Goal: Information Seeking & Learning: Check status

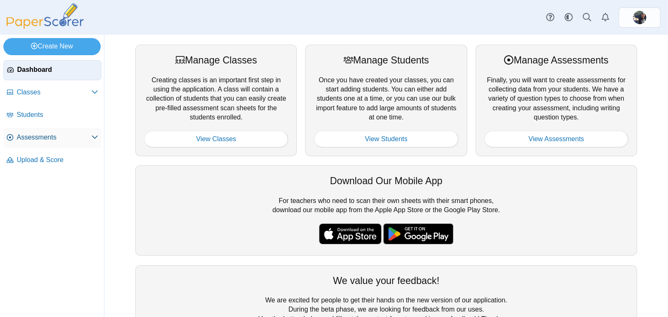
click at [88, 138] on span "Assessments" at bounding box center [54, 137] width 75 height 9
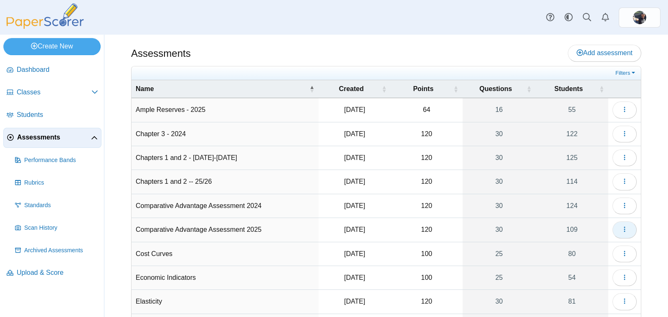
click at [622, 226] on icon "button" at bounding box center [625, 229] width 7 height 7
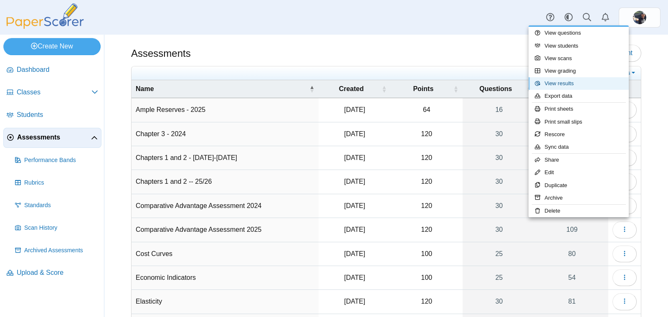
click at [551, 80] on link "View results" at bounding box center [579, 83] width 100 height 13
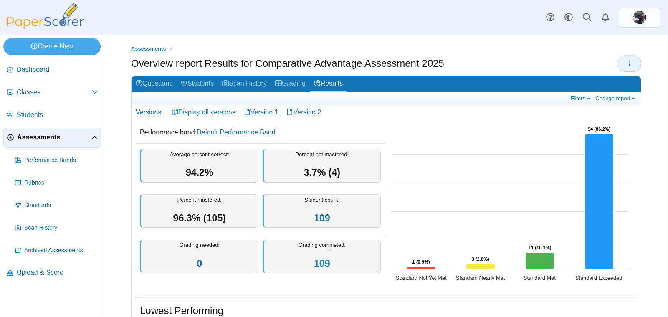
click at [626, 63] on icon "button" at bounding box center [629, 63] width 7 height 7
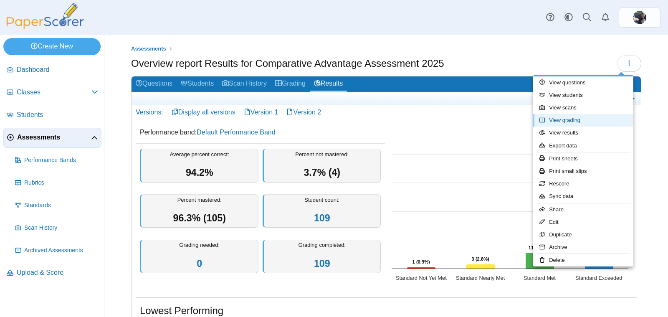
click at [563, 120] on link "View grading" at bounding box center [583, 120] width 100 height 13
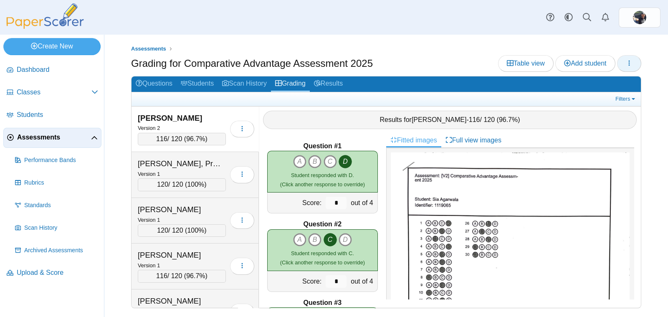
click at [627, 63] on icon "button" at bounding box center [629, 63] width 7 height 7
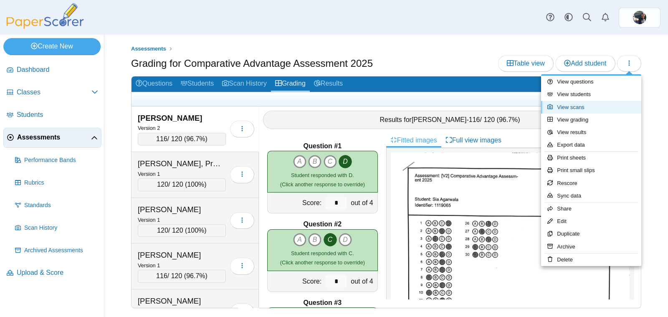
click at [594, 103] on link "View scans" at bounding box center [591, 107] width 100 height 13
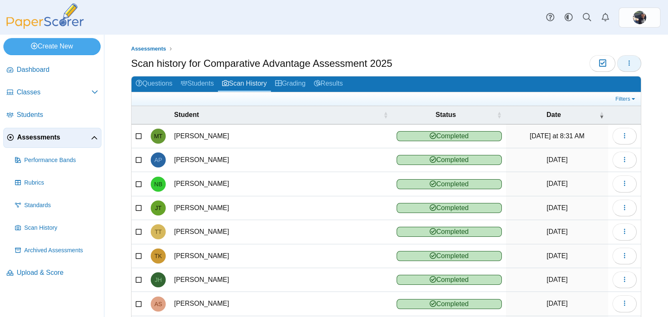
click at [626, 64] on icon "button" at bounding box center [629, 63] width 7 height 7
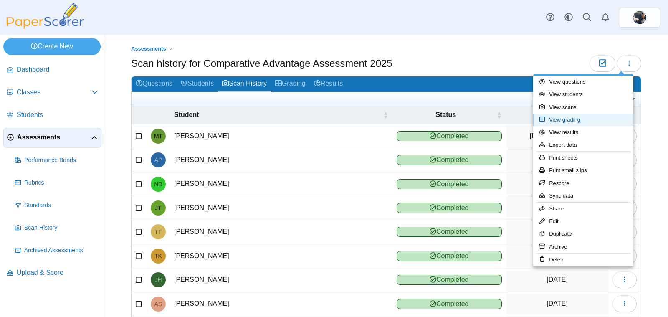
click at [565, 118] on link "View grading" at bounding box center [583, 120] width 100 height 13
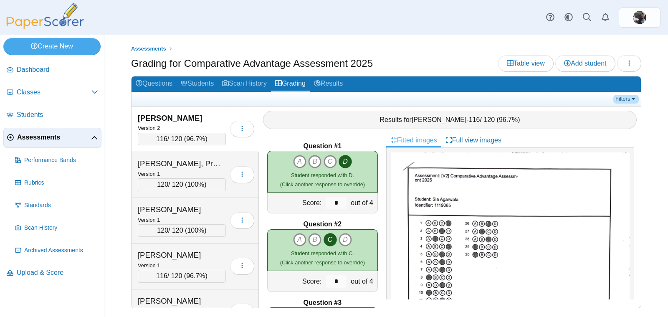
click at [626, 95] on link "Filters" at bounding box center [626, 99] width 25 height 8
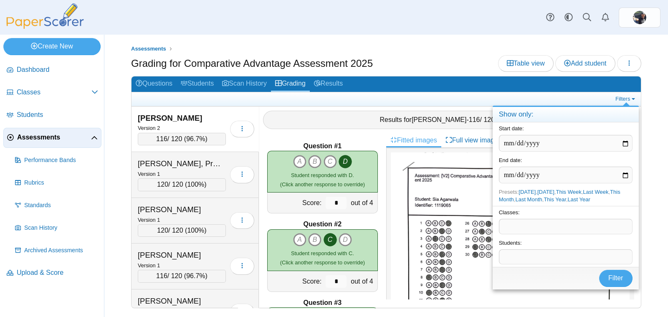
click at [566, 226] on span at bounding box center [566, 226] width 133 height 14
click at [619, 271] on button "Filter" at bounding box center [615, 278] width 33 height 17
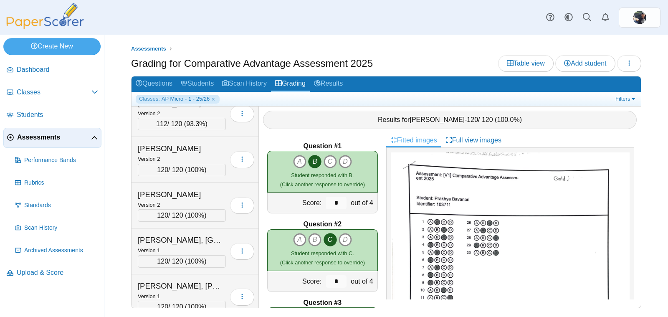
scroll to position [190, 0]
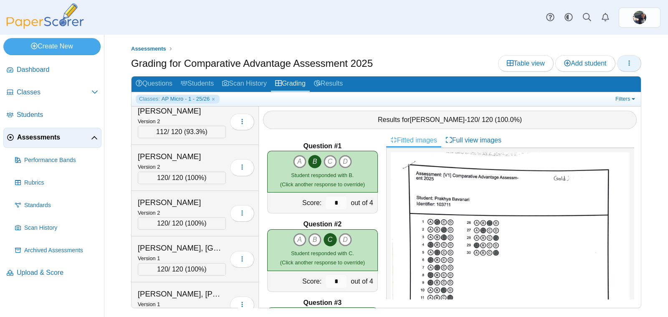
click at [629, 63] on icon "button" at bounding box center [629, 63] width 7 height 7
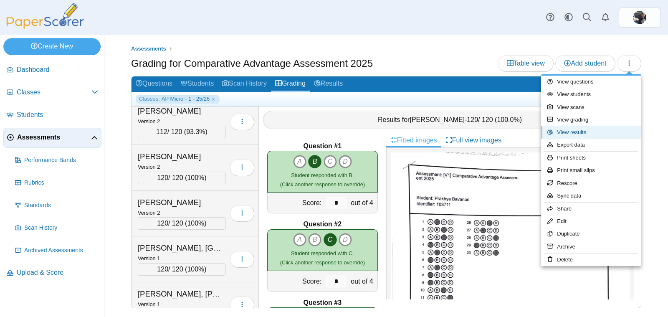
click at [583, 134] on link "View results" at bounding box center [591, 132] width 100 height 13
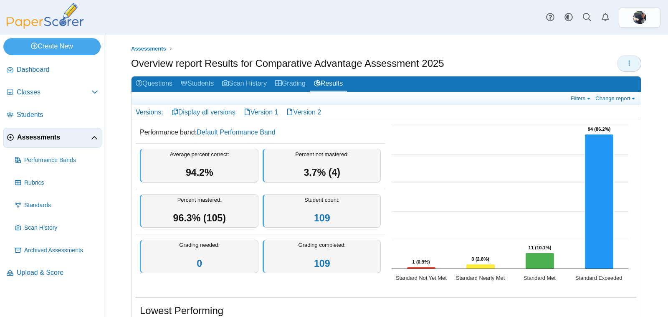
click at [617, 68] on button "button" at bounding box center [629, 63] width 24 height 17
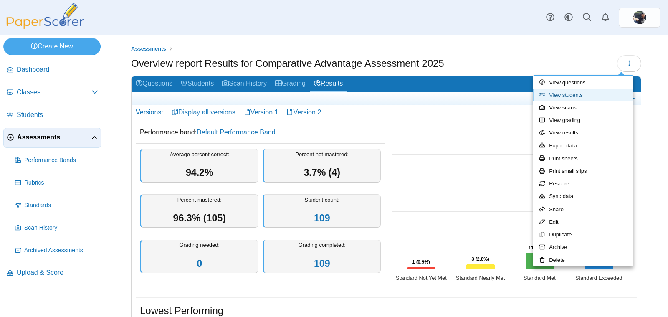
click at [556, 94] on link "View students" at bounding box center [583, 95] width 100 height 13
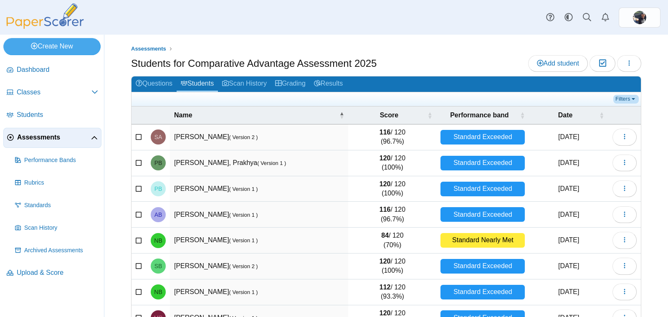
click at [614, 97] on link "Filters" at bounding box center [626, 99] width 25 height 8
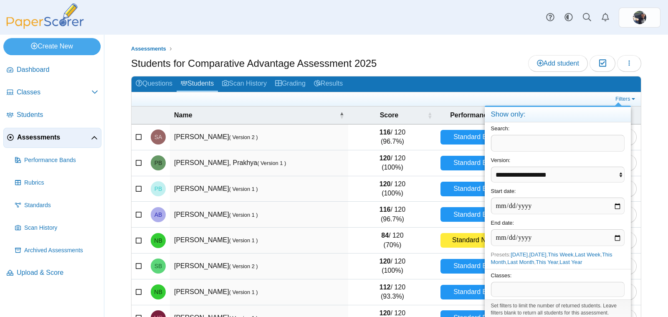
click at [518, 286] on span at bounding box center [558, 289] width 133 height 14
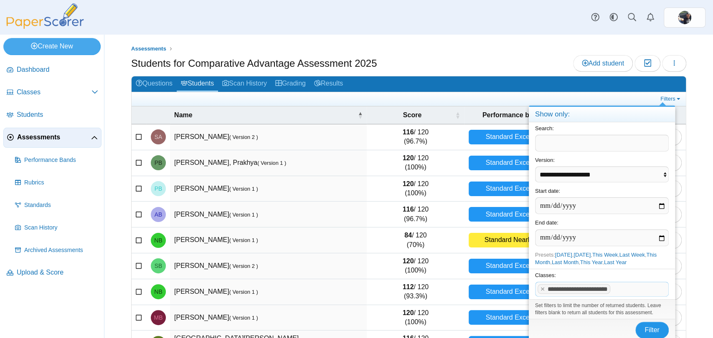
click at [647, 317] on button "Filter" at bounding box center [651, 330] width 33 height 17
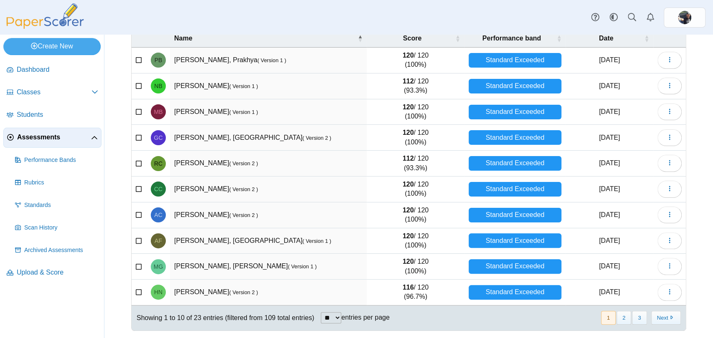
scroll to position [75, 0]
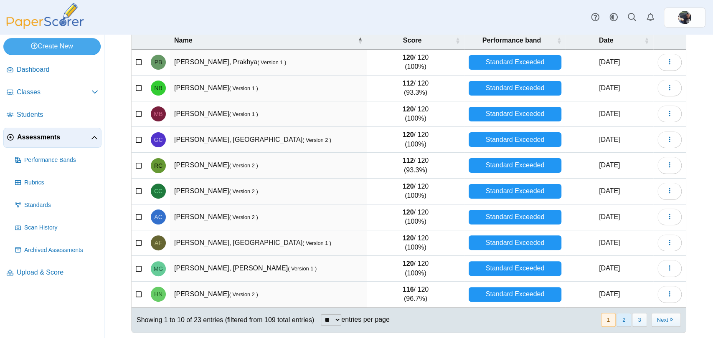
click at [616, 322] on button "2" at bounding box center [623, 320] width 15 height 14
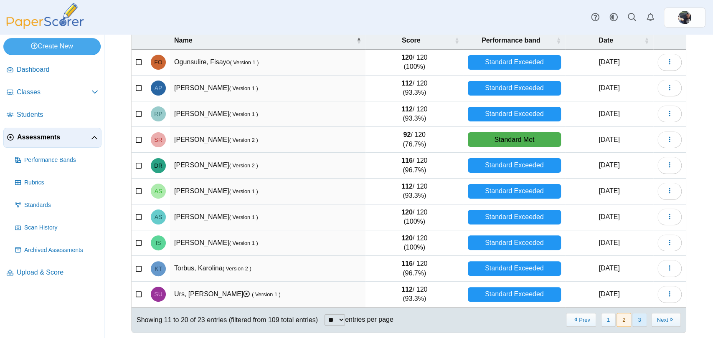
click at [632, 315] on button "3" at bounding box center [639, 320] width 15 height 14
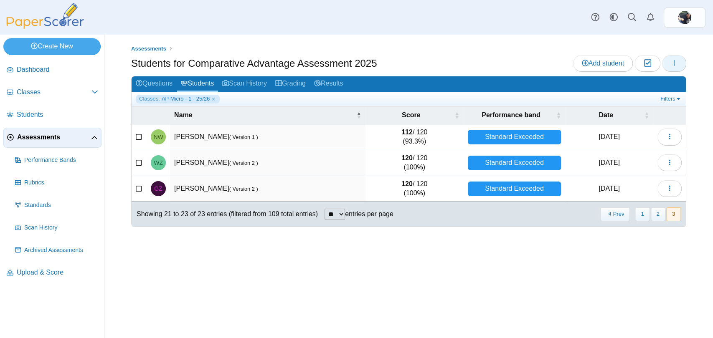
click at [674, 60] on use "button" at bounding box center [674, 62] width 1 height 5
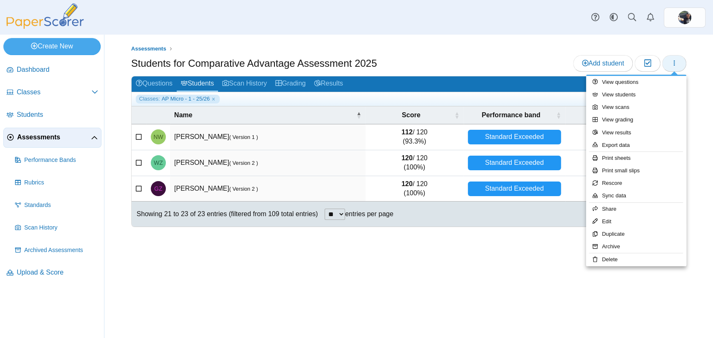
click at [671, 62] on icon "button" at bounding box center [674, 63] width 7 height 7
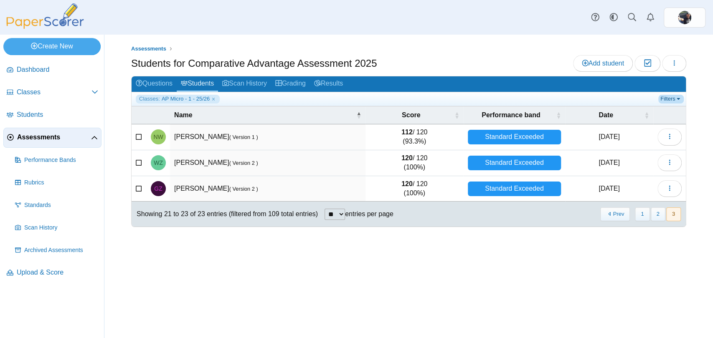
click at [666, 98] on link "Filters" at bounding box center [670, 99] width 25 height 8
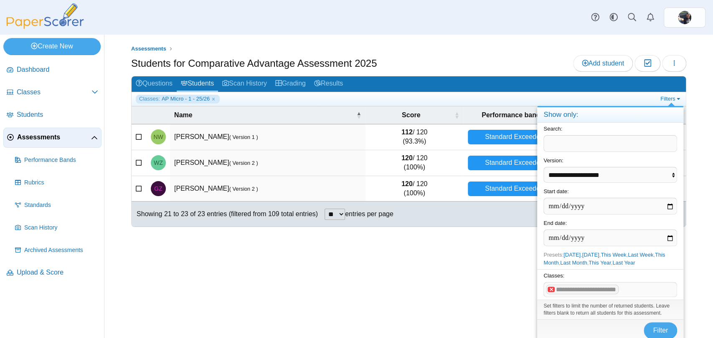
click at [551, 289] on x "remove tag" at bounding box center [551, 289] width 7 height 5
click at [551, 289] on span at bounding box center [610, 290] width 133 height 14
click at [655, 328] on span "Filter" at bounding box center [660, 330] width 15 height 7
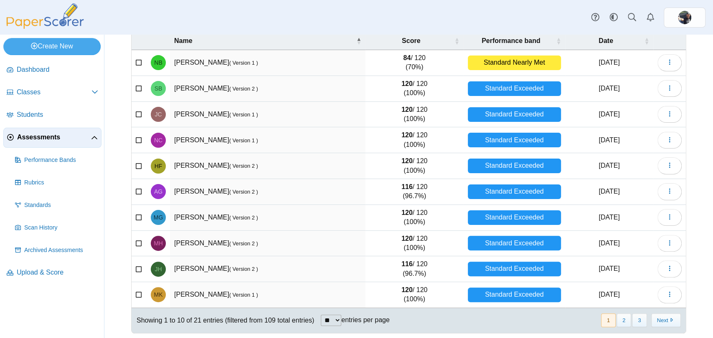
scroll to position [77, 0]
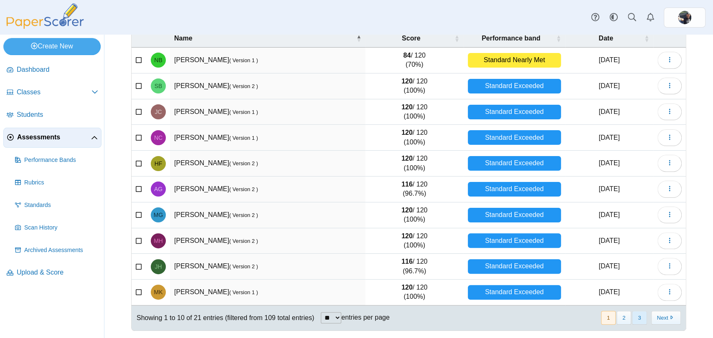
click at [633, 319] on button "3" at bounding box center [639, 318] width 15 height 14
